Goal: Find specific fact: Find specific fact

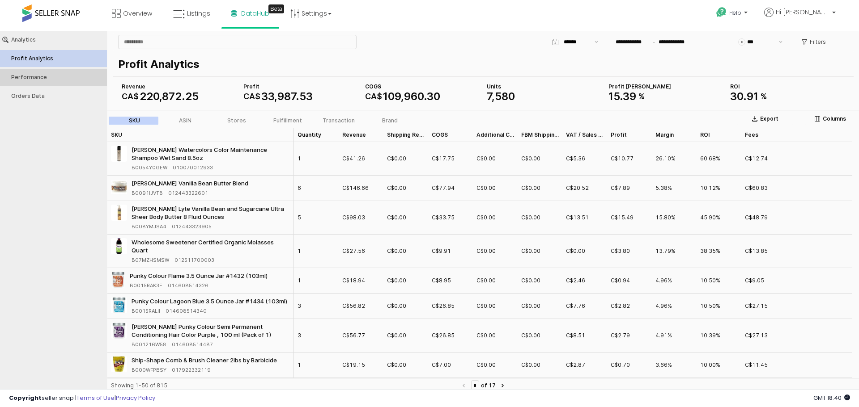
click at [38, 73] on button "Performance" at bounding box center [53, 77] width 113 height 17
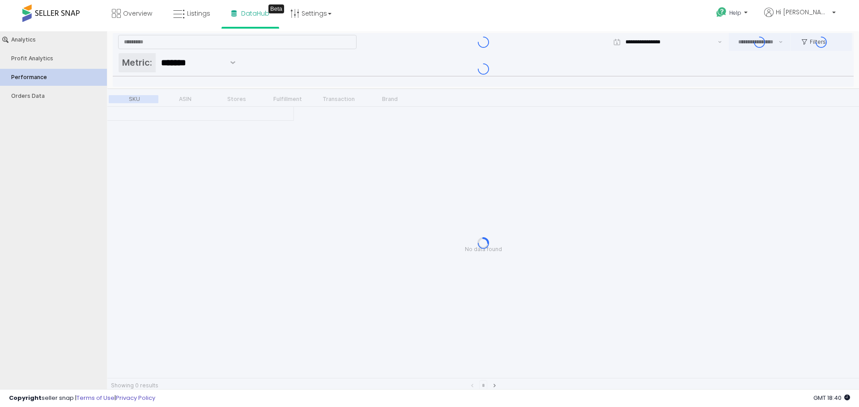
type input "***"
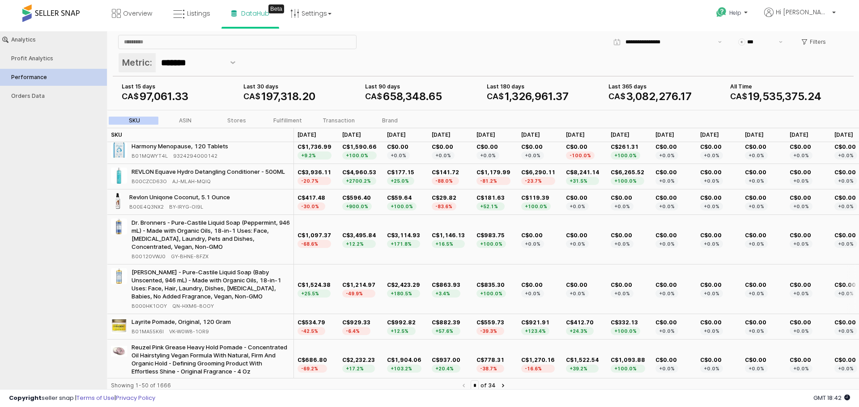
scroll to position [1616, 0]
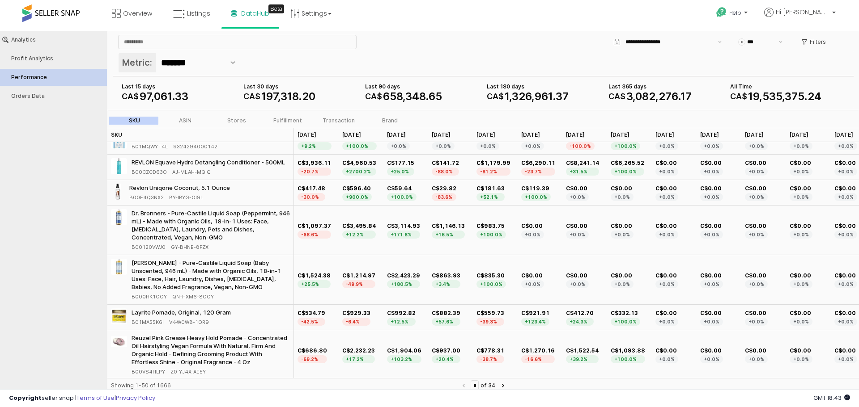
drag, startPoint x: 294, startPoint y: 137, endPoint x: 304, endPoint y: 172, distance: 36.1
click at [294, 140] on div "App Frame" at bounding box center [294, 135] width 0 height 14
click at [508, 385] on button "Next page" at bounding box center [502, 386] width 11 height 11
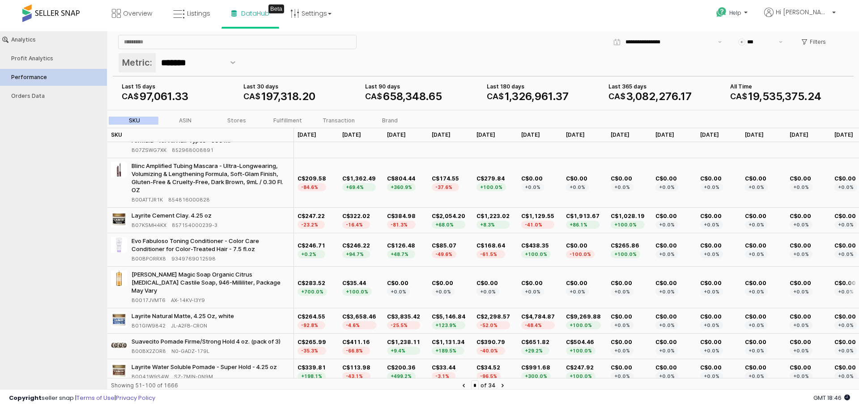
scroll to position [1640, 0]
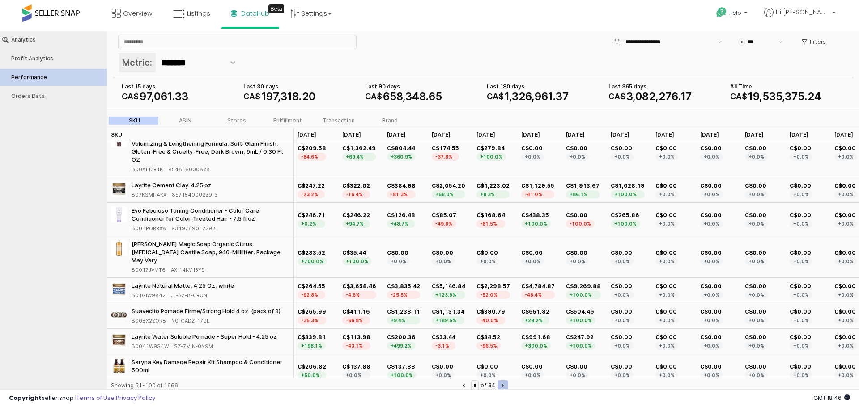
click at [508, 383] on button "Next page" at bounding box center [502, 386] width 11 height 11
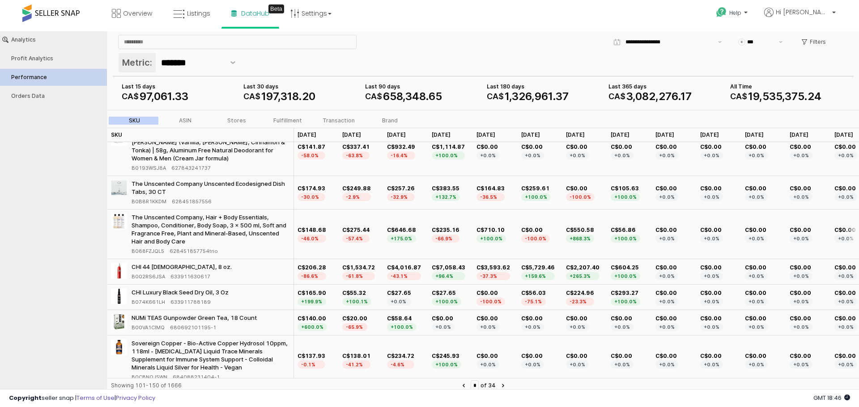
scroll to position [537, 0]
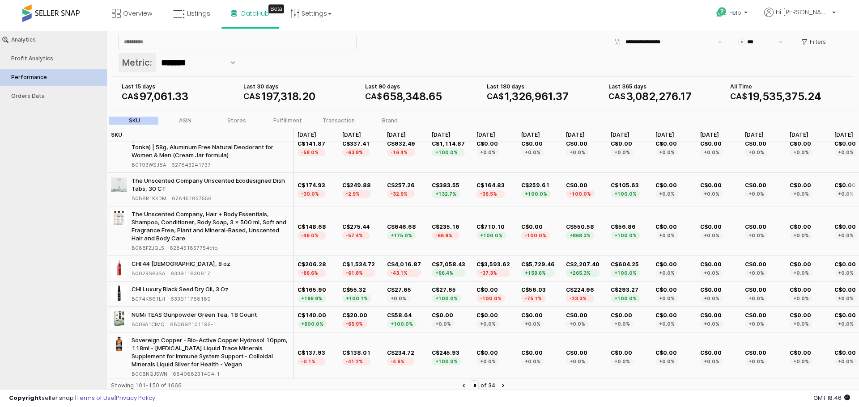
click at [141, 196] on span "B0B8R1KKDM" at bounding box center [148, 199] width 35 height 8
copy span "B0B8R1KKDM"
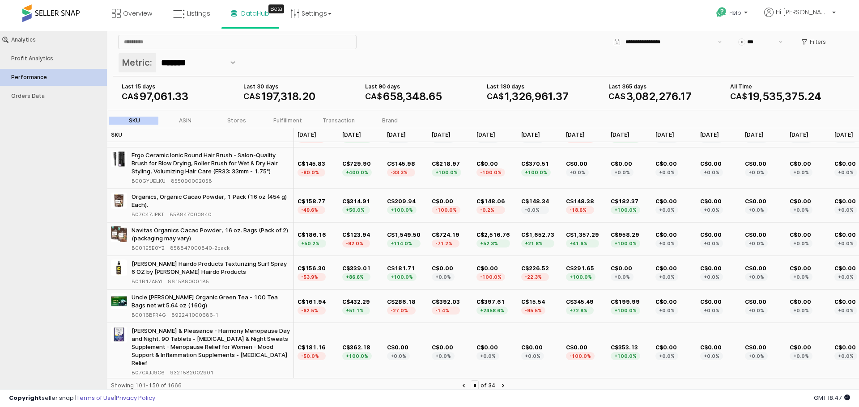
scroll to position [1544, 0]
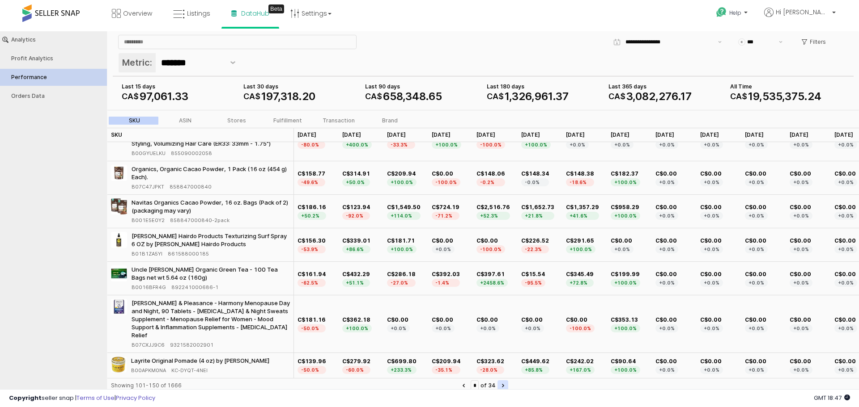
click at [507, 386] on button "Next page" at bounding box center [502, 386] width 11 height 11
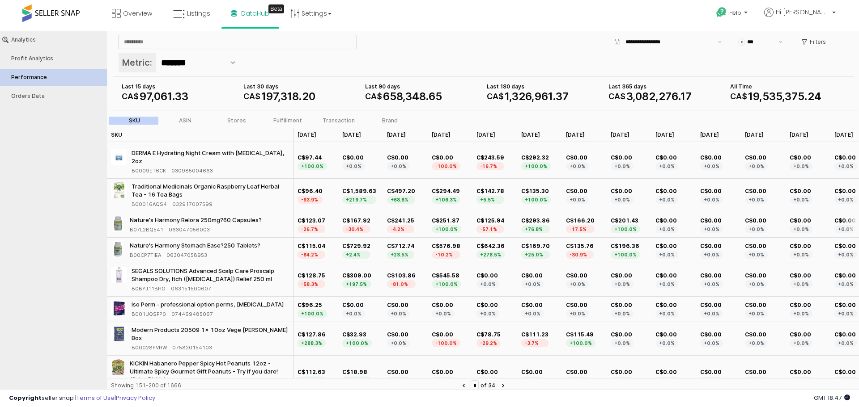
scroll to position [45, 0]
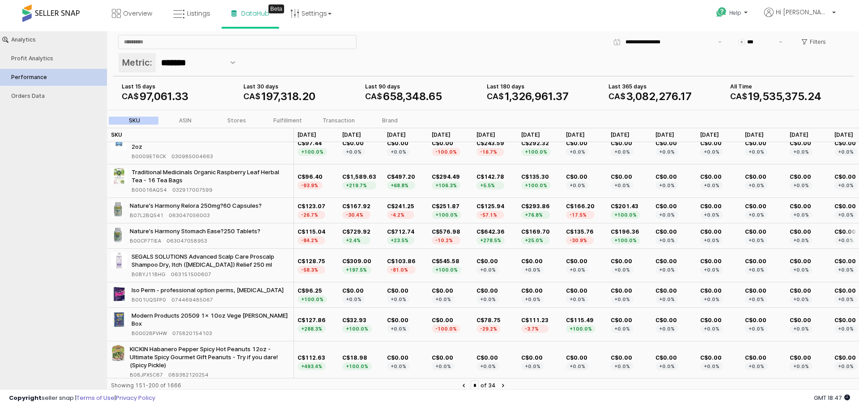
click at [144, 238] on span "B00CP7TIEA" at bounding box center [145, 241] width 31 height 8
copy span "B00CP7TIEA"
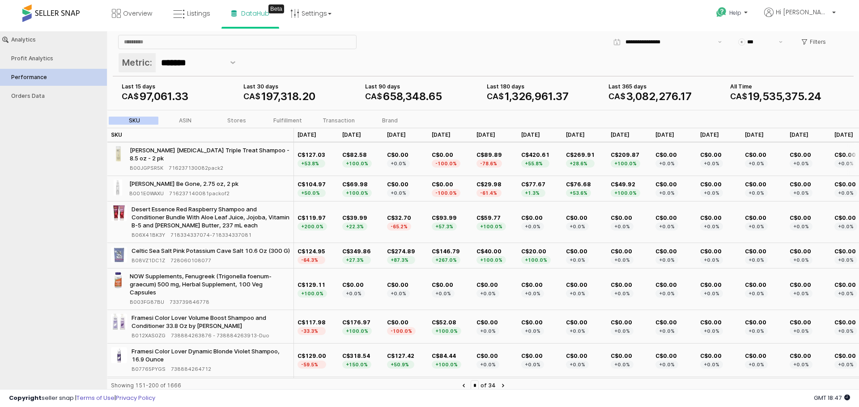
scroll to position [760, 0]
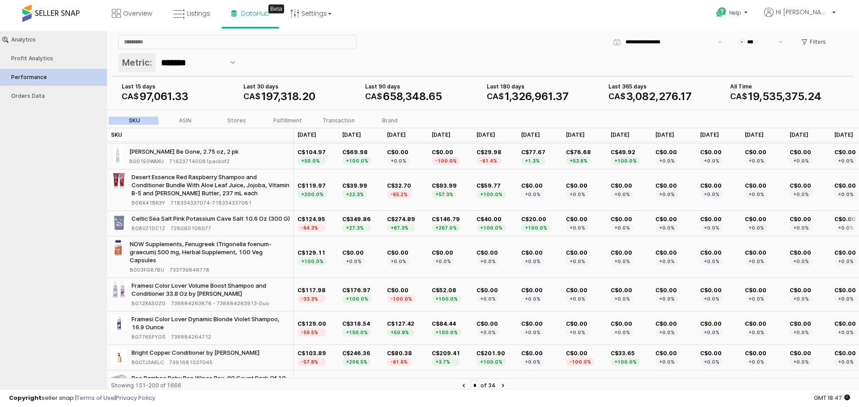
click at [141, 224] on div "Celtic Sea Salt Pink Potassium Cave Salt 10.6 Oz (300 G) B08VZ1DC1Z 728060108077" at bounding box center [210, 224] width 158 height 18
copy span "B08VZ1DC1Z"
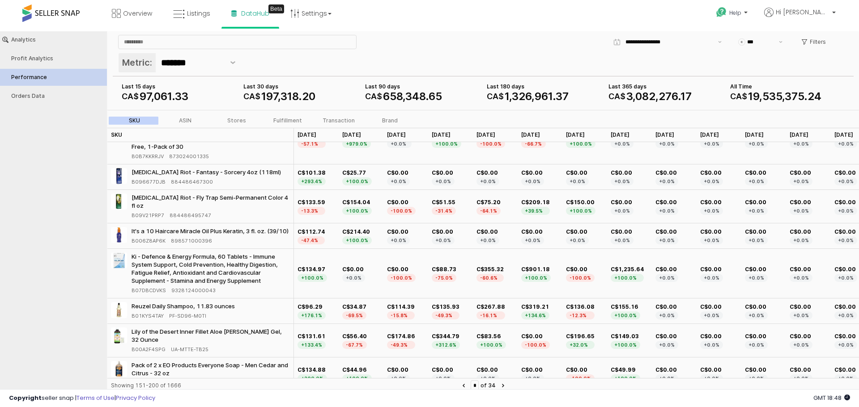
scroll to position [1455, 0]
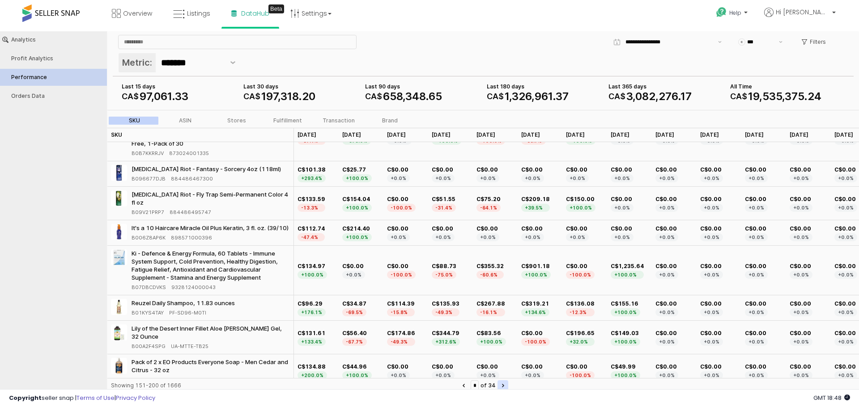
click at [507, 389] on button "Next page" at bounding box center [502, 386] width 11 height 11
type input "*"
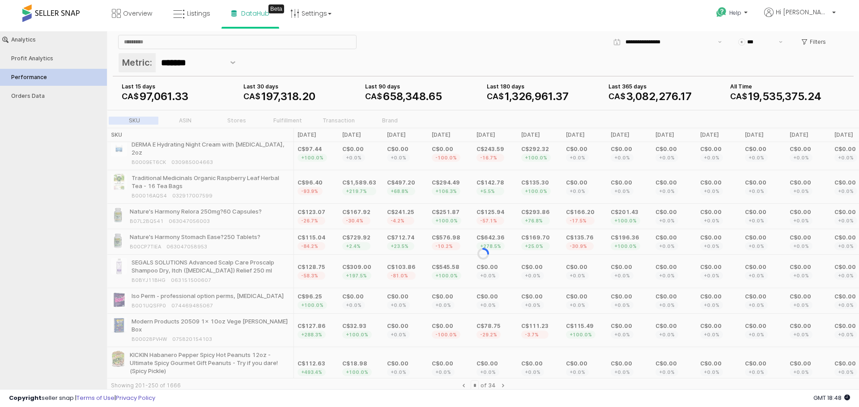
scroll to position [0, 0]
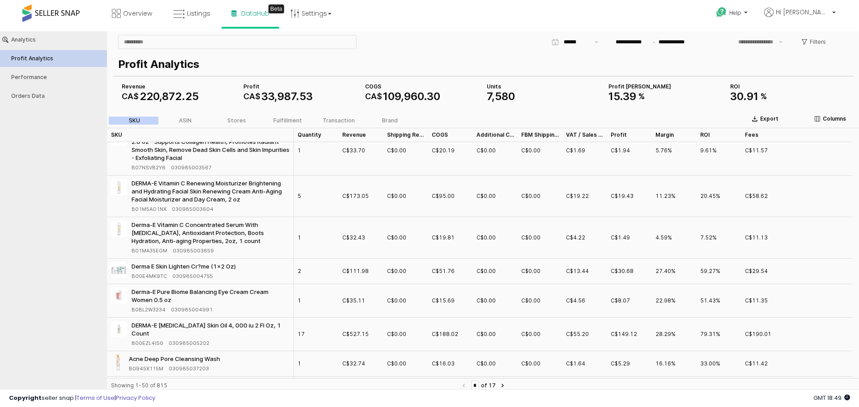
scroll to position [1771, 0]
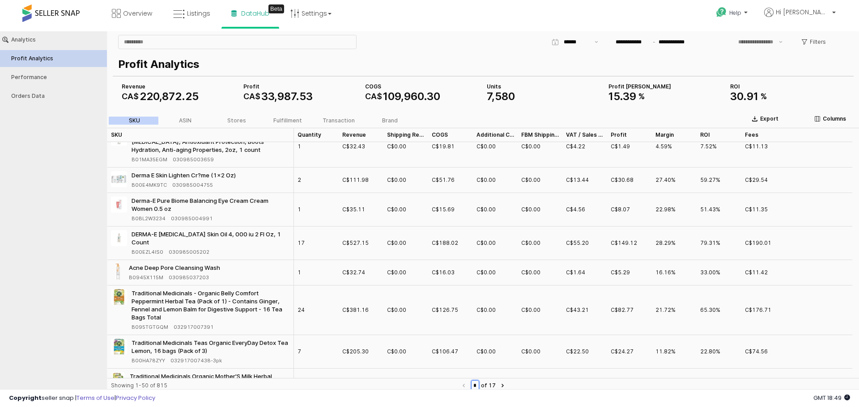
drag, startPoint x: 474, startPoint y: 384, endPoint x: 481, endPoint y: 385, distance: 7.2
click at [478, 385] on input "*" at bounding box center [474, 386] width 7 height 10
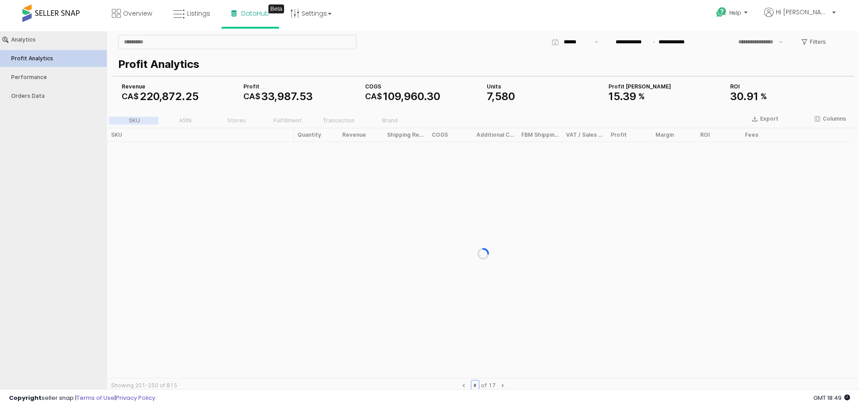
scroll to position [0, 0]
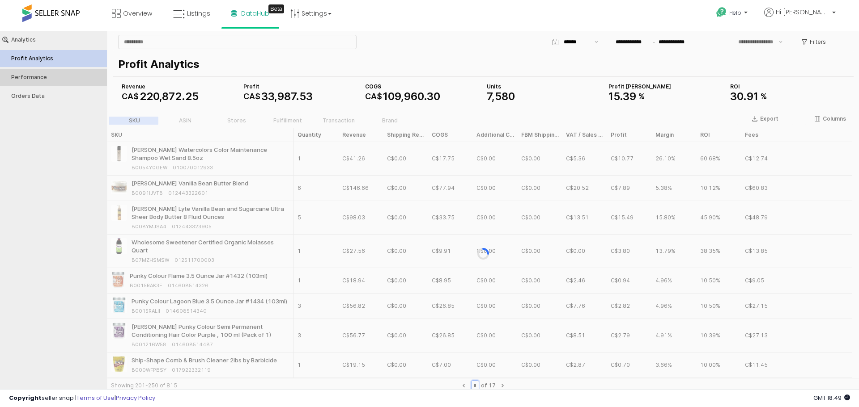
type input "*"
click at [50, 75] on div "Performance" at bounding box center [57, 77] width 93 height 6
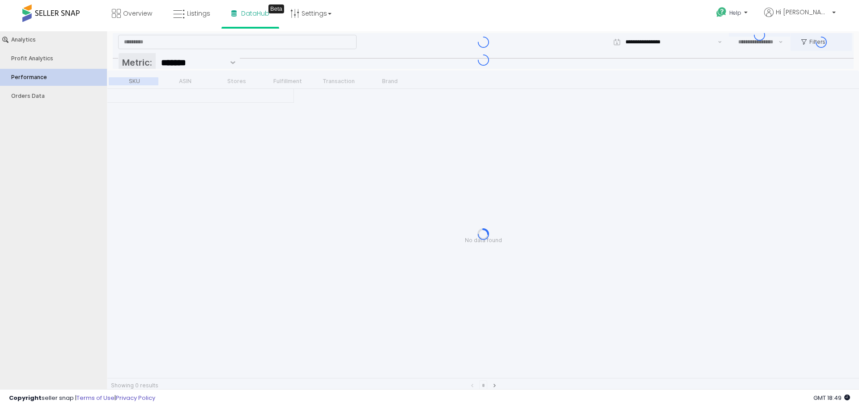
type input "***"
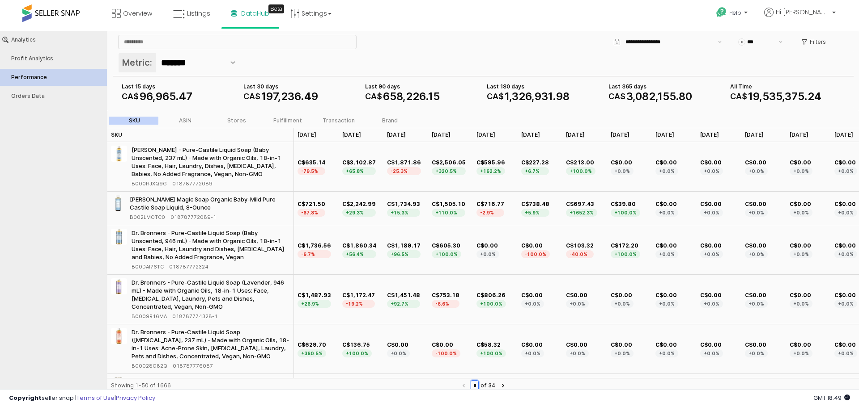
drag, startPoint x: 475, startPoint y: 383, endPoint x: 450, endPoint y: 389, distance: 25.8
click at [450, 389] on div "Showing 1-50 of 1666 * of 34" at bounding box center [482, 388] width 751 height 20
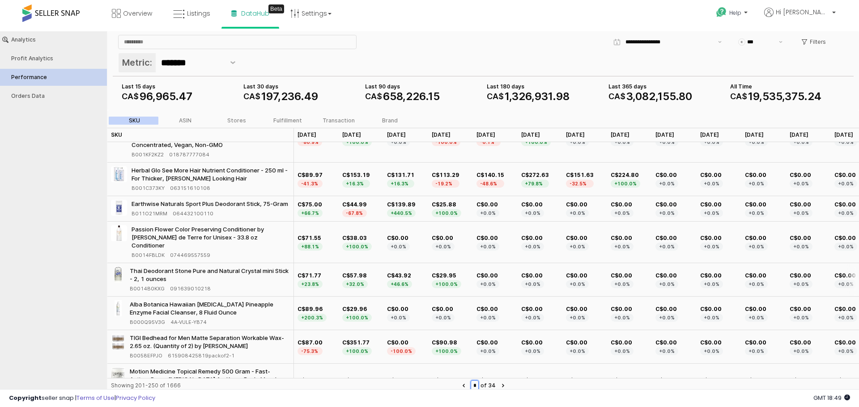
scroll to position [45, 0]
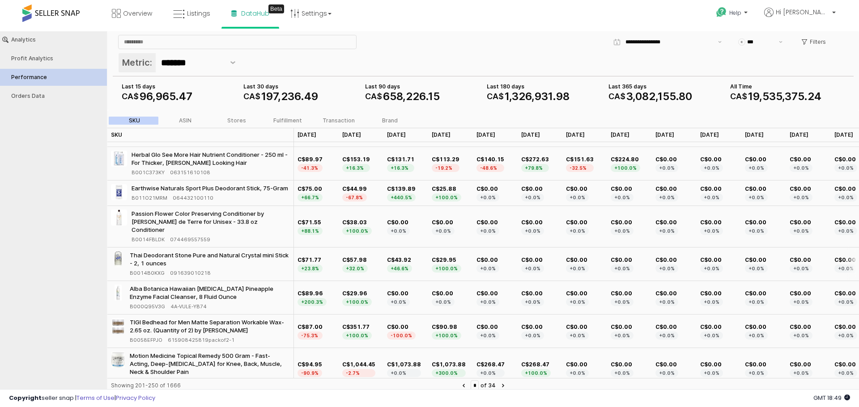
click at [140, 269] on span "B0014B0KXG" at bounding box center [147, 273] width 35 height 8
copy span "B0014B0KXG"
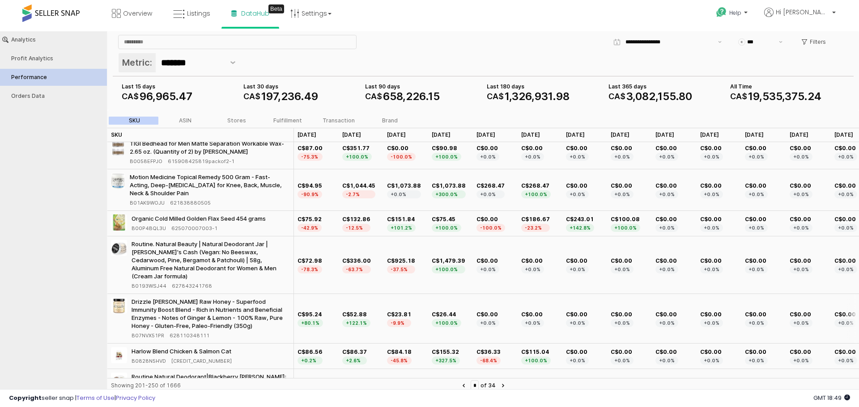
scroll to position [268, 0]
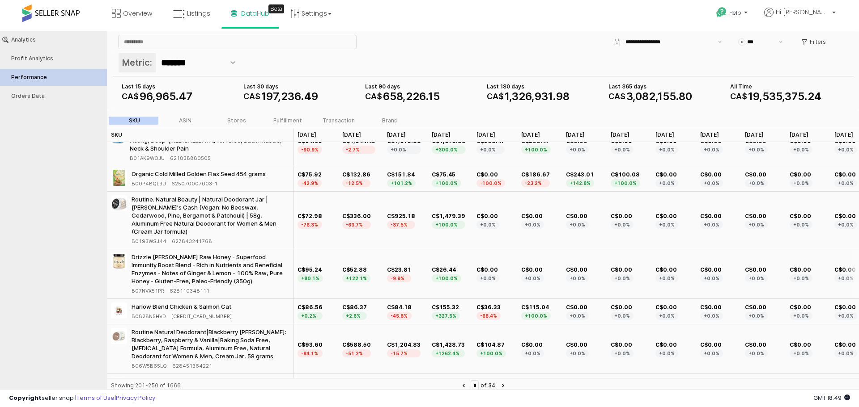
click at [146, 287] on span "B07NVX51PR" at bounding box center [147, 291] width 33 height 8
copy span "B07NVX51PR"
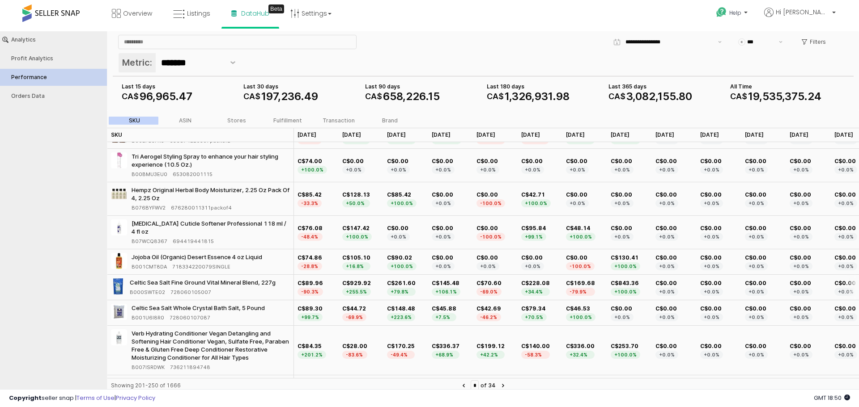
scroll to position [760, 0]
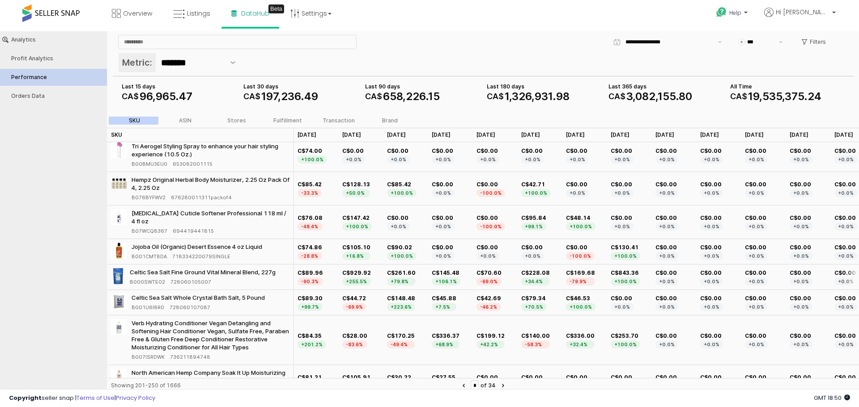
click at [139, 278] on span "B000SWTE02" at bounding box center [147, 282] width 35 height 8
copy span "B000SWTE02"
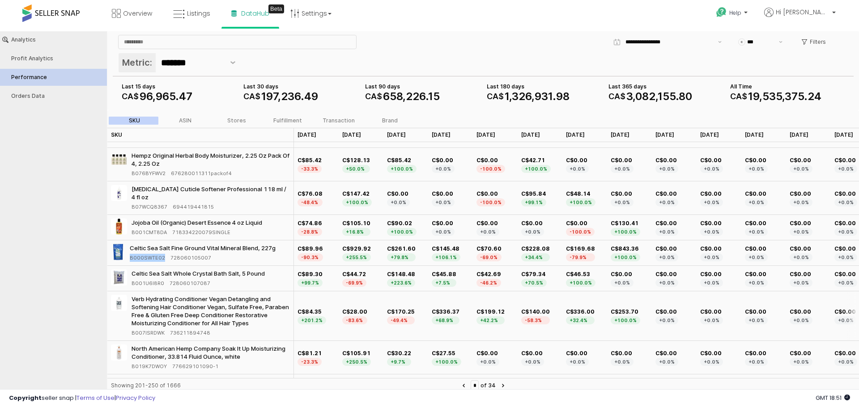
scroll to position [805, 0]
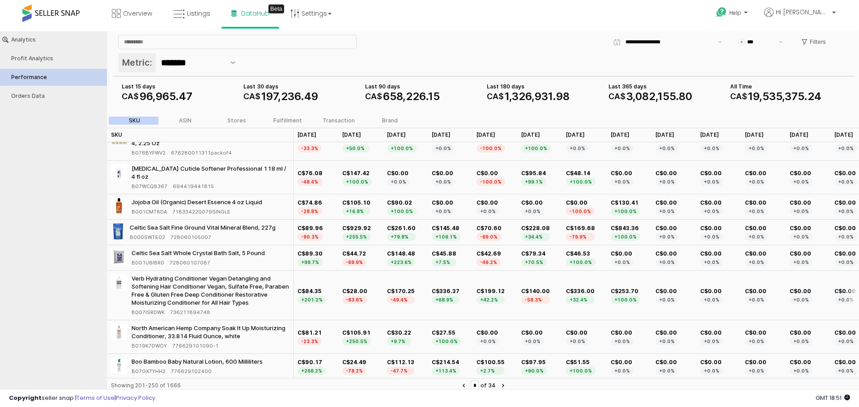
click at [412, 271] on div "C$170.25 -49.4%" at bounding box center [405, 296] width 45 height 50
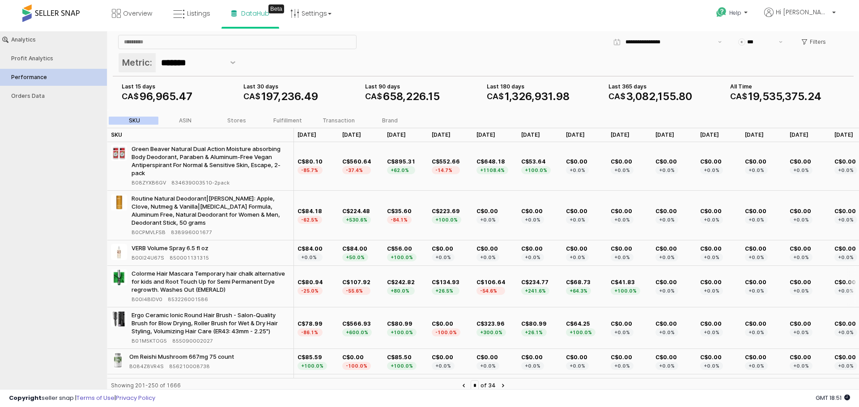
scroll to position [1118, 0]
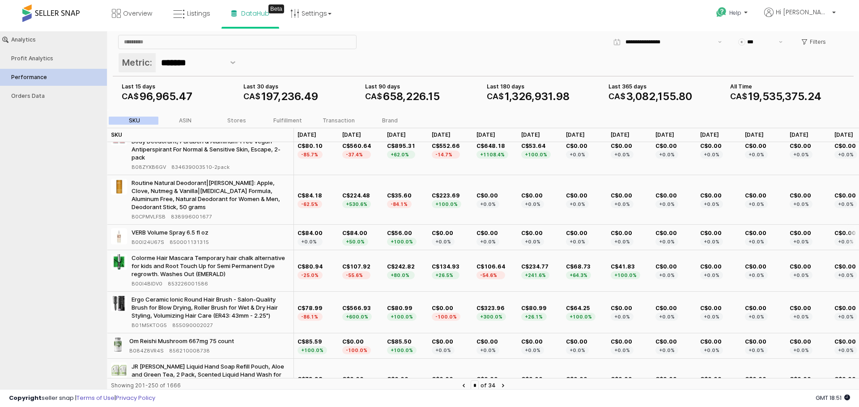
click at [148, 238] on span "B00I24U67S" at bounding box center [147, 242] width 33 height 8
copy span "B00I24U67S"
click at [474, 231] on div "C$0.00 +0.0%" at bounding box center [495, 237] width 45 height 25
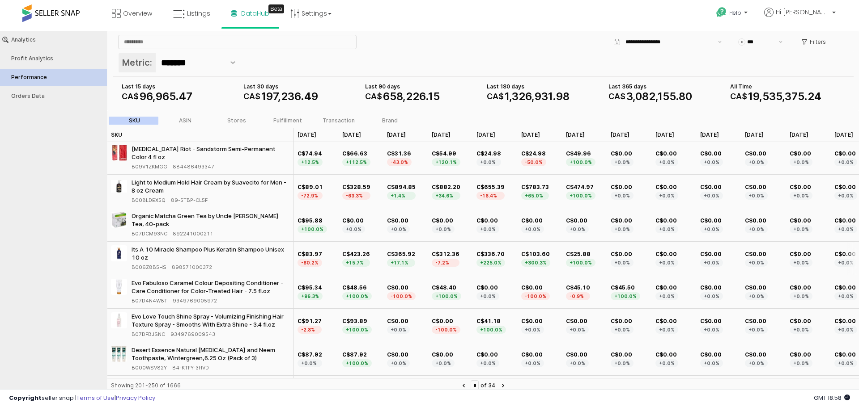
scroll to position [1576, 0]
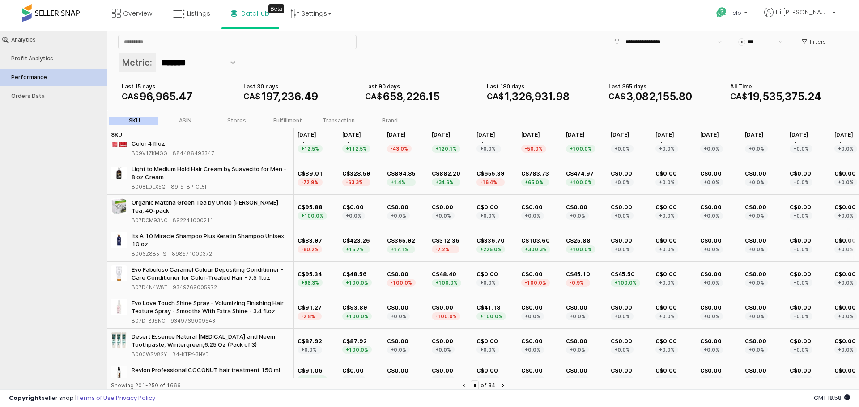
click at [157, 250] on span "B006Z8B5HS" at bounding box center [148, 254] width 35 height 8
copy span "B006Z8B5HS"
click at [144, 333] on div "Desert Essence Natural Tea Tree Oil and Neem Toothpaste, Wintergreen,6.25 Oz (P…" at bounding box center [210, 341] width 158 height 16
click at [144, 351] on span "B000WSV82Y" at bounding box center [148, 355] width 35 height 8
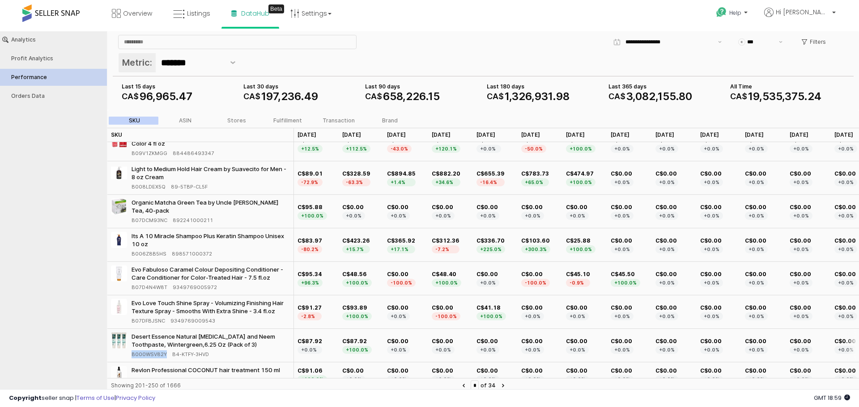
click at [144, 351] on span "B000WSV82Y" at bounding box center [148, 355] width 35 height 8
copy span "B000WSV82Y"
click at [497, 384] on div "* of 34" at bounding box center [483, 386] width 29 height 11
click at [504, 387] on icon "Next page" at bounding box center [503, 386] width 2 height 4
type input "*"
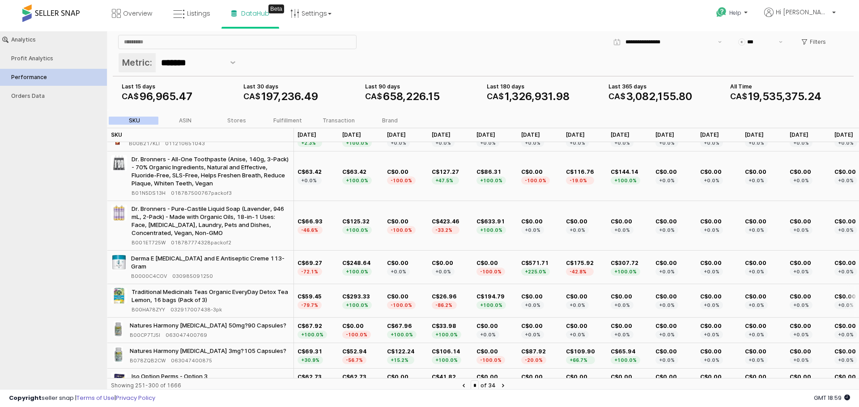
scroll to position [0, 0]
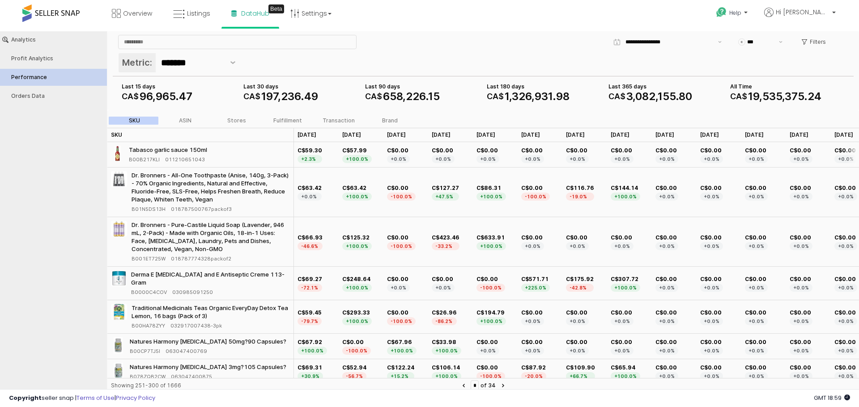
click at [142, 154] on div "Tabasco garlic sauce 150ml B00B217KLI 011210651043" at bounding box center [169, 155] width 81 height 18
drag, startPoint x: 142, startPoint y: 154, endPoint x: 138, endPoint y: 158, distance: 5.4
click at [138, 158] on span "B00B217KLI" at bounding box center [144, 160] width 31 height 8
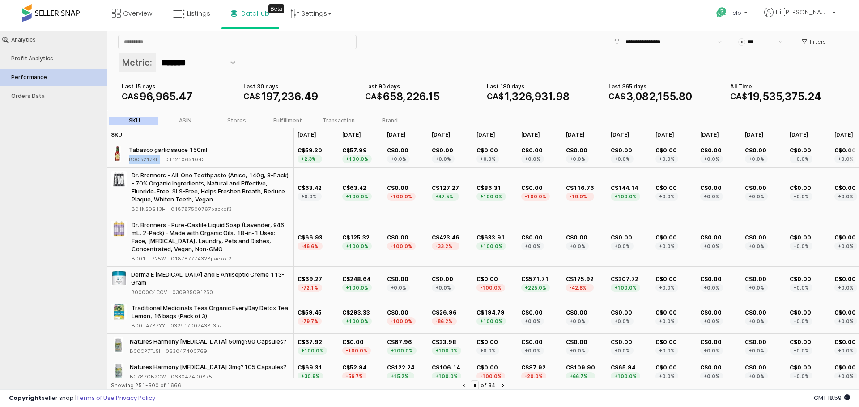
copy span "B00B217KLI"
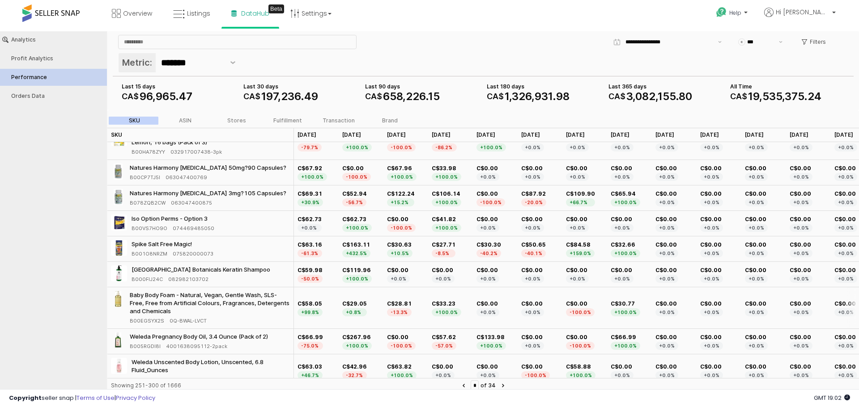
scroll to position [224, 0]
